Goal: Task Accomplishment & Management: Manage account settings

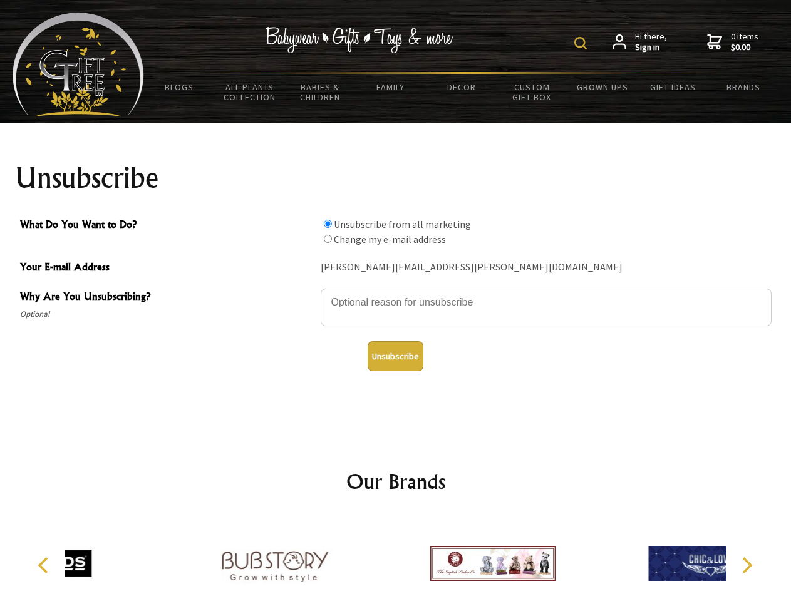
click at [582, 43] on img at bounding box center [580, 43] width 13 height 13
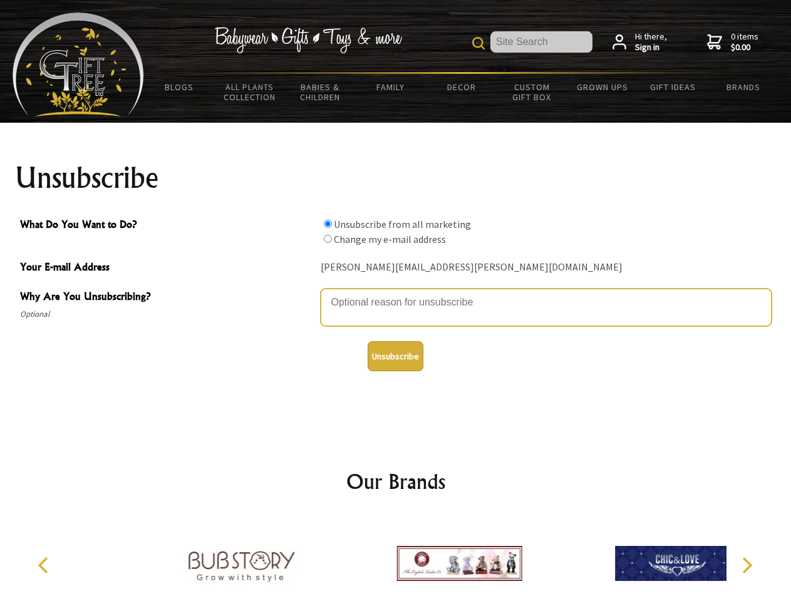
click at [396, 293] on textarea "Why Are You Unsubscribing?" at bounding box center [546, 308] width 451 height 38
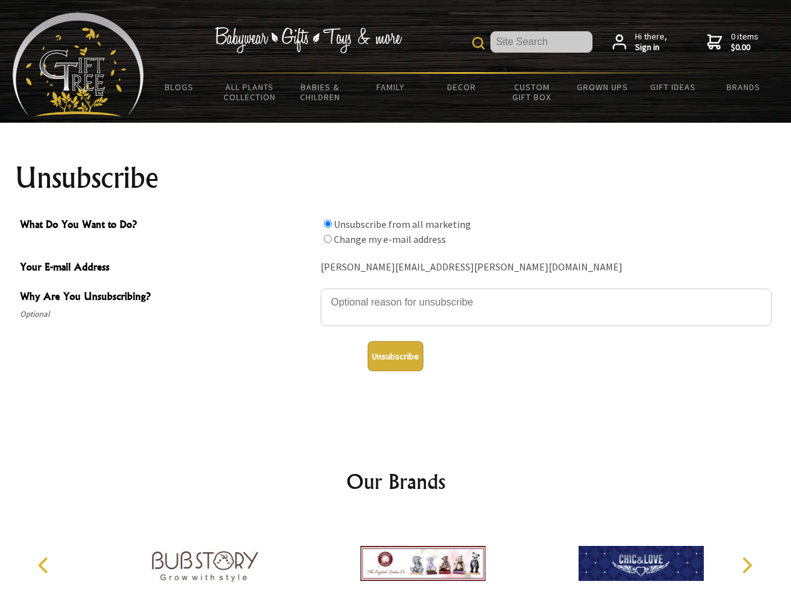
click at [327, 223] on input "What Do You Want to Do?" at bounding box center [328, 224] width 8 height 8
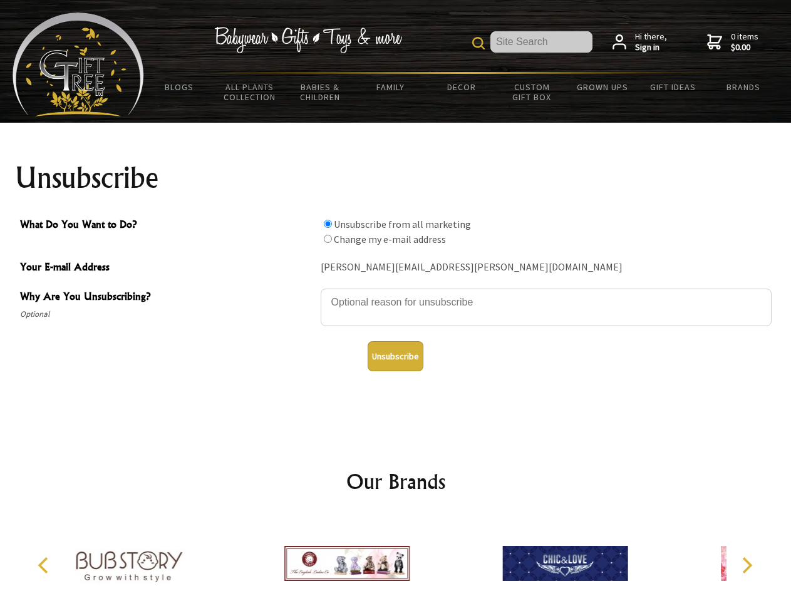
click at [327, 238] on input "What Do You Want to Do?" at bounding box center [328, 239] width 8 height 8
radio input "true"
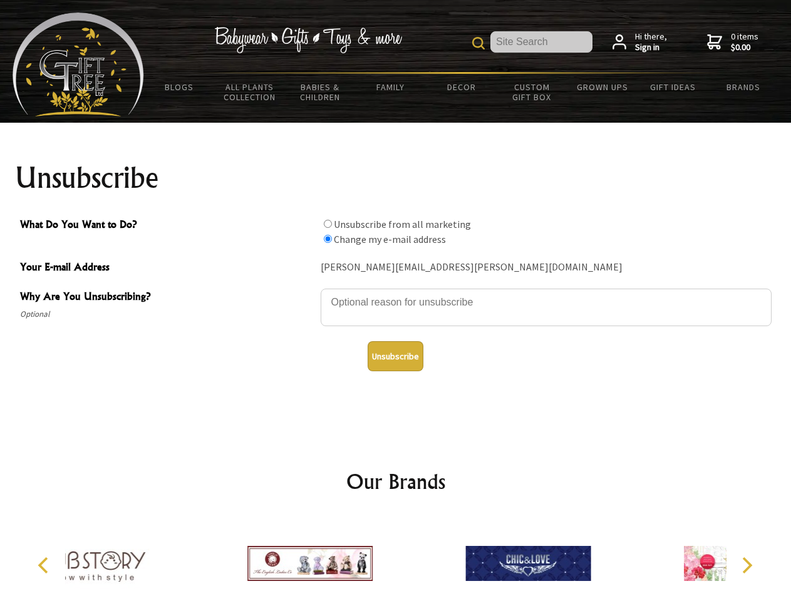
click at [395, 356] on button "Unsubscribe" at bounding box center [395, 356] width 56 height 30
click at [396, 558] on div at bounding box center [310, 565] width 218 height 98
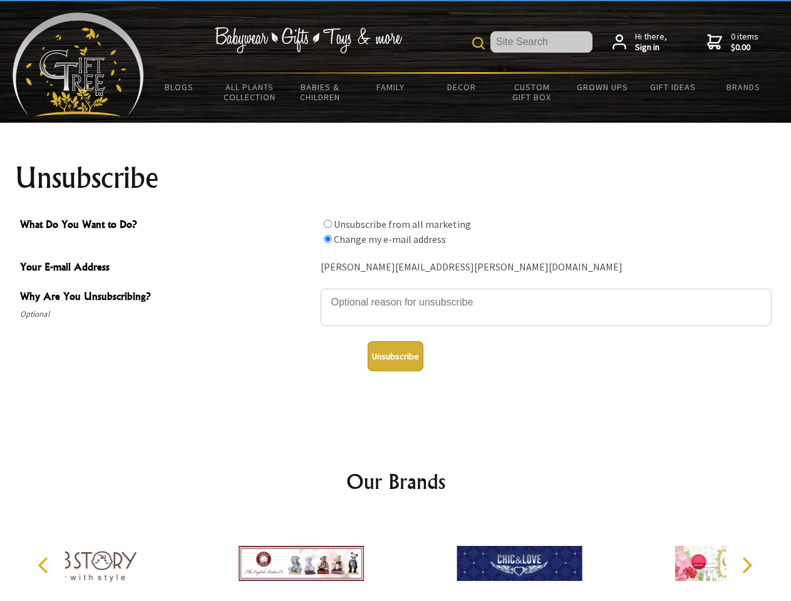
click at [45, 565] on icon "Previous" at bounding box center [44, 565] width 16 height 16
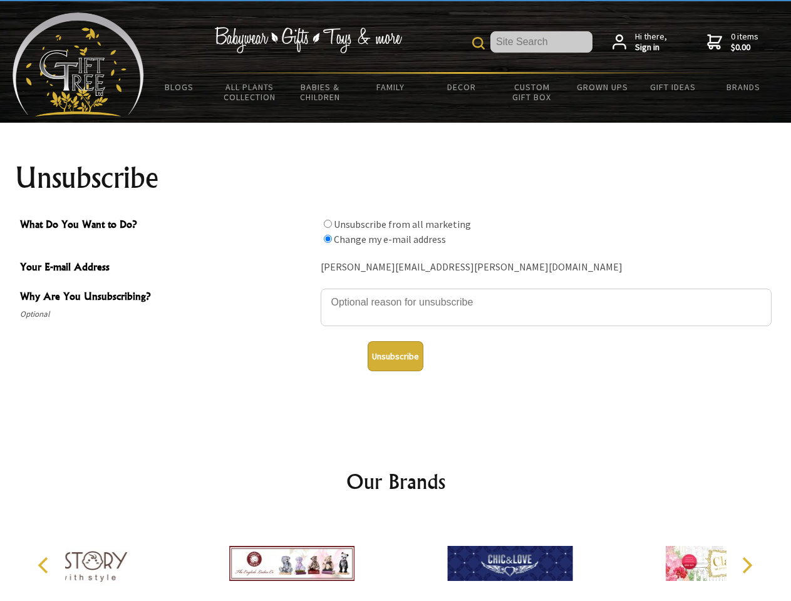
click at [746, 565] on icon "Next" at bounding box center [745, 565] width 16 height 16
